Goal: Check status

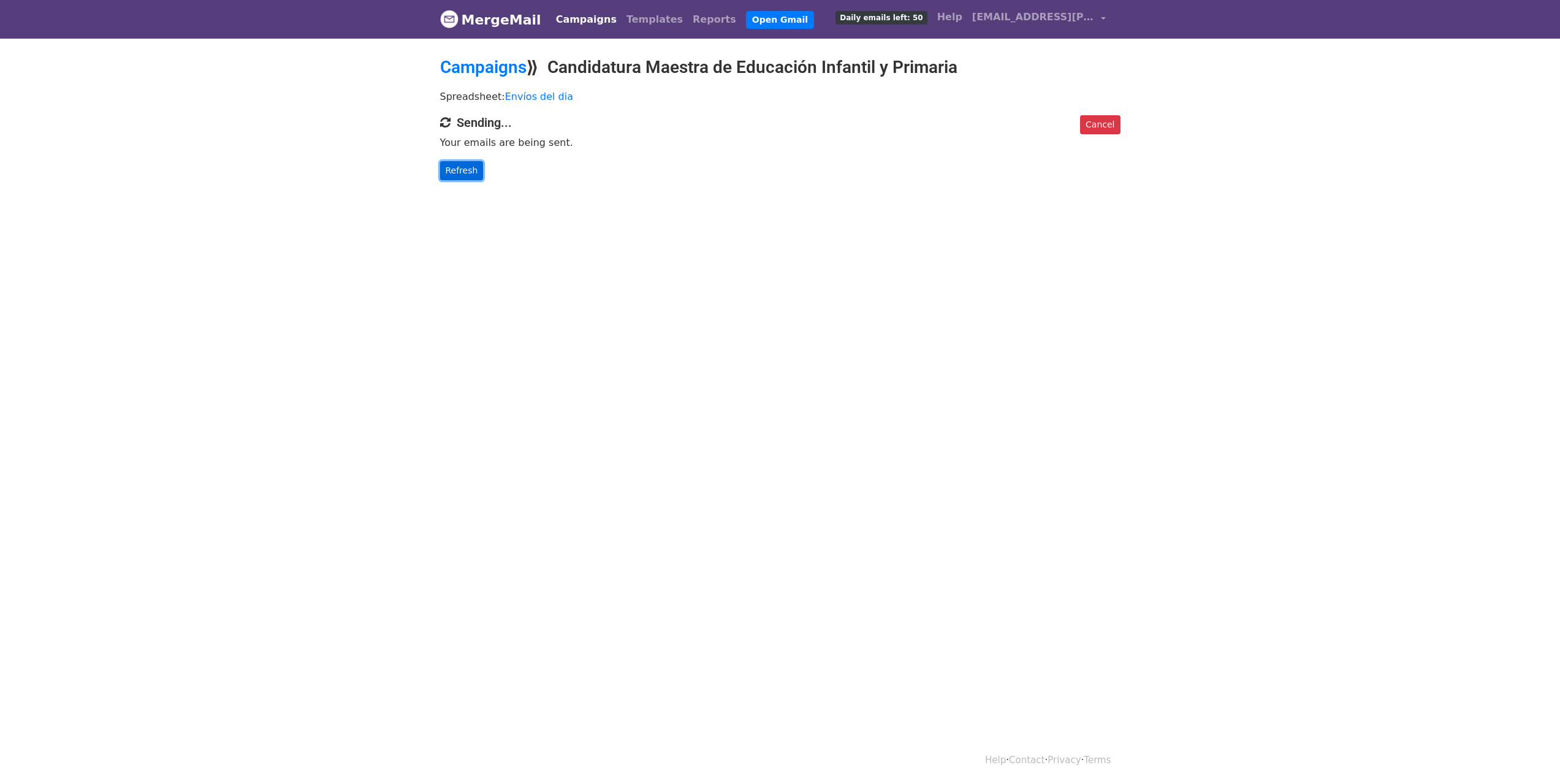
click at [464, 173] on link "Refresh" at bounding box center [462, 170] width 43 height 19
click at [470, 171] on link "Refresh" at bounding box center [462, 170] width 43 height 19
